Goal: Task Accomplishment & Management: Manage account settings

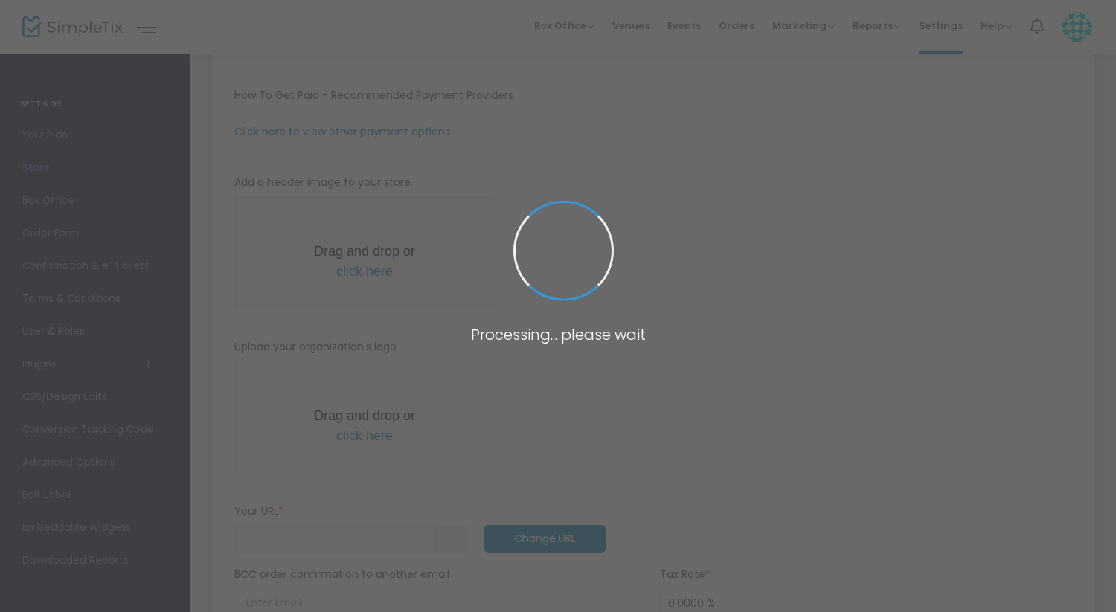
type input "[URL]"
radio input "true"
radio input "false"
radio input "true"
type input "Light Park"
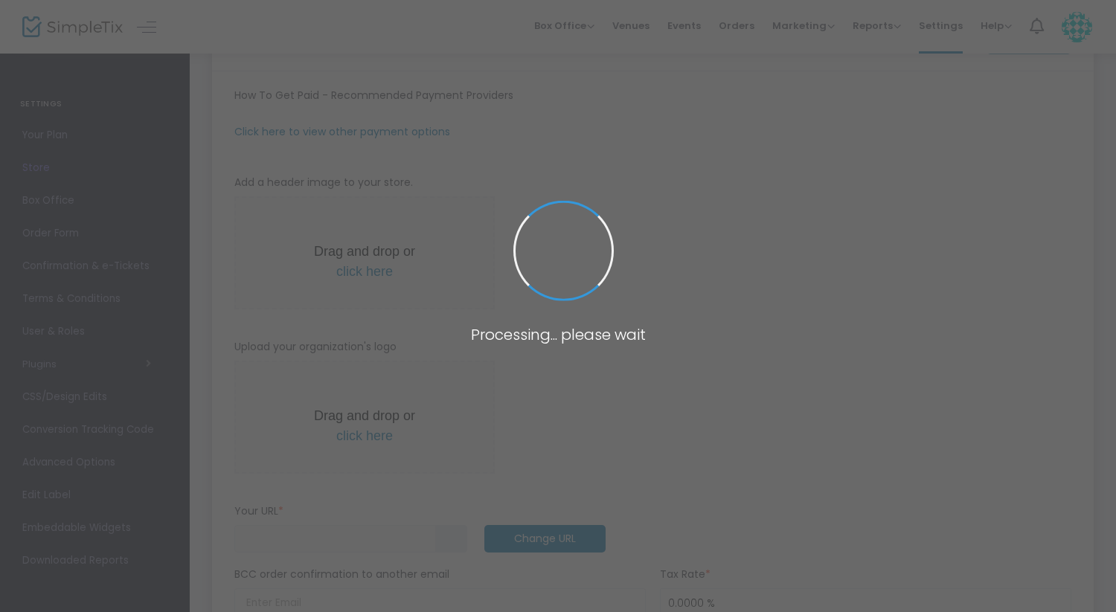
type input "[PHONE_NUMBER]"
type input "[DOMAIN_NAME][URL]"
type input "[URL][DOMAIN_NAME]"
type input "(UTC-06:00) Central Time ([GEOGRAPHIC_DATA] & [GEOGRAPHIC_DATA])"
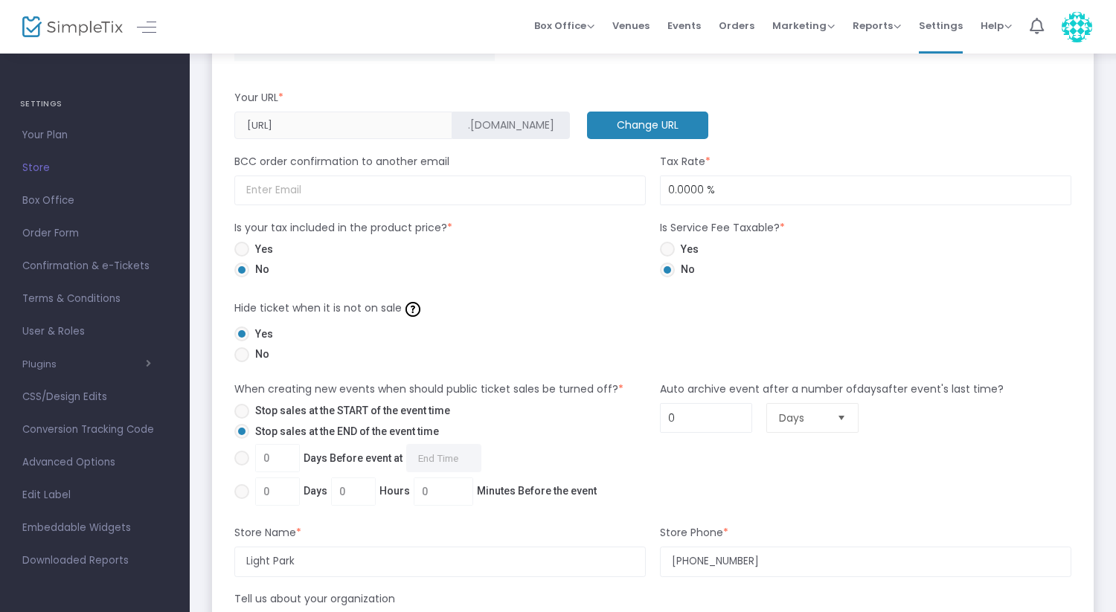
scroll to position [1150, 0]
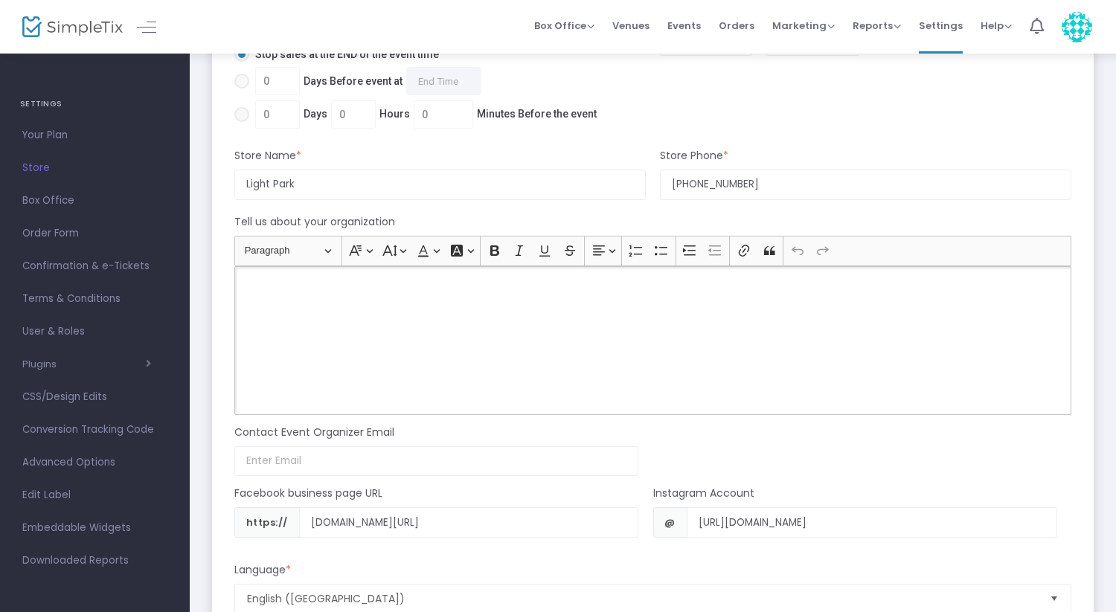
click at [360, 352] on div "Rich Text Editor, main" at bounding box center [652, 340] width 837 height 149
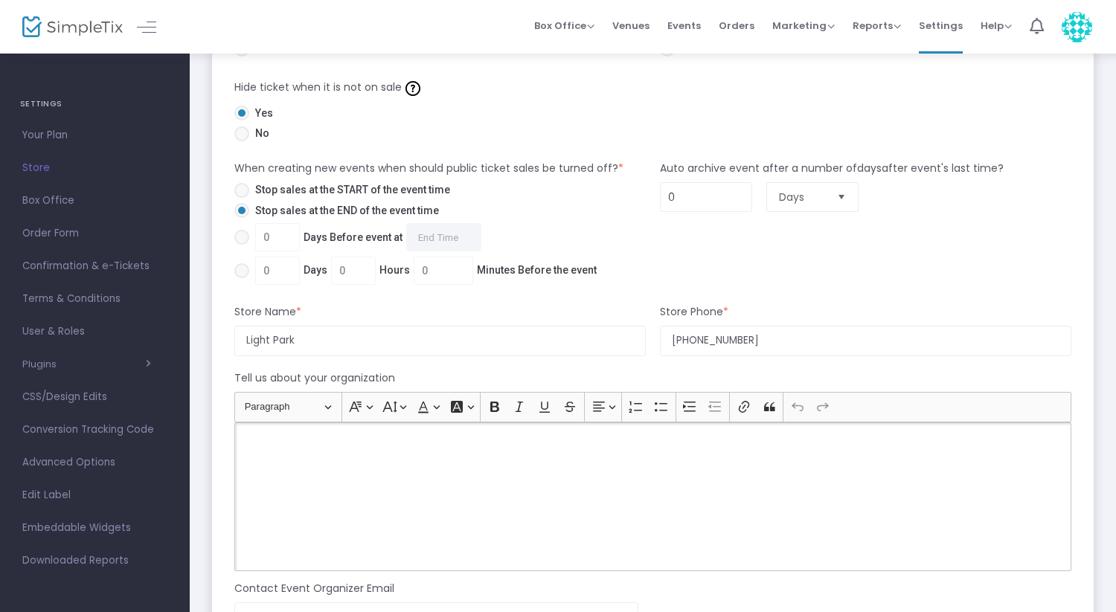
scroll to position [1022, 0]
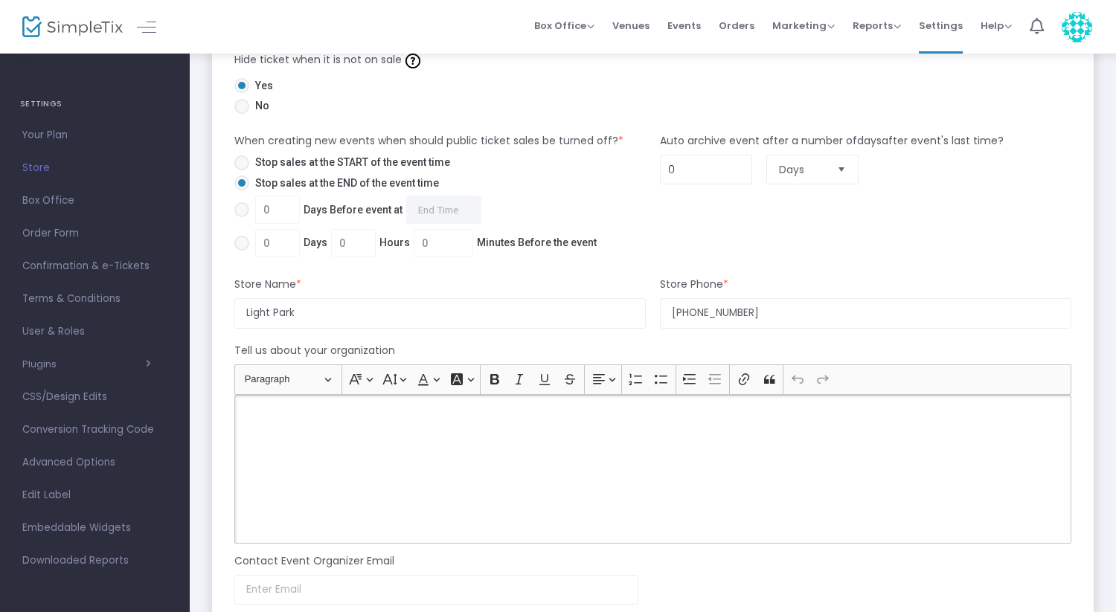
click at [398, 451] on div "Rich Text Editor, main" at bounding box center [652, 469] width 837 height 149
